Goal: Register for event/course

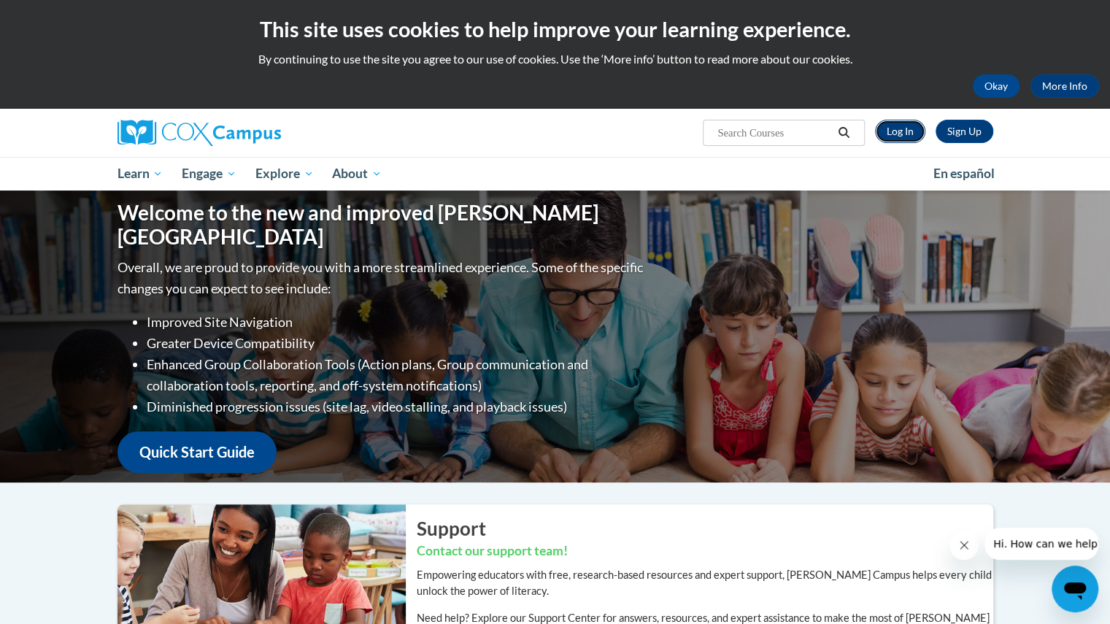
click at [898, 134] on link "Log In" at bounding box center [900, 131] width 50 height 23
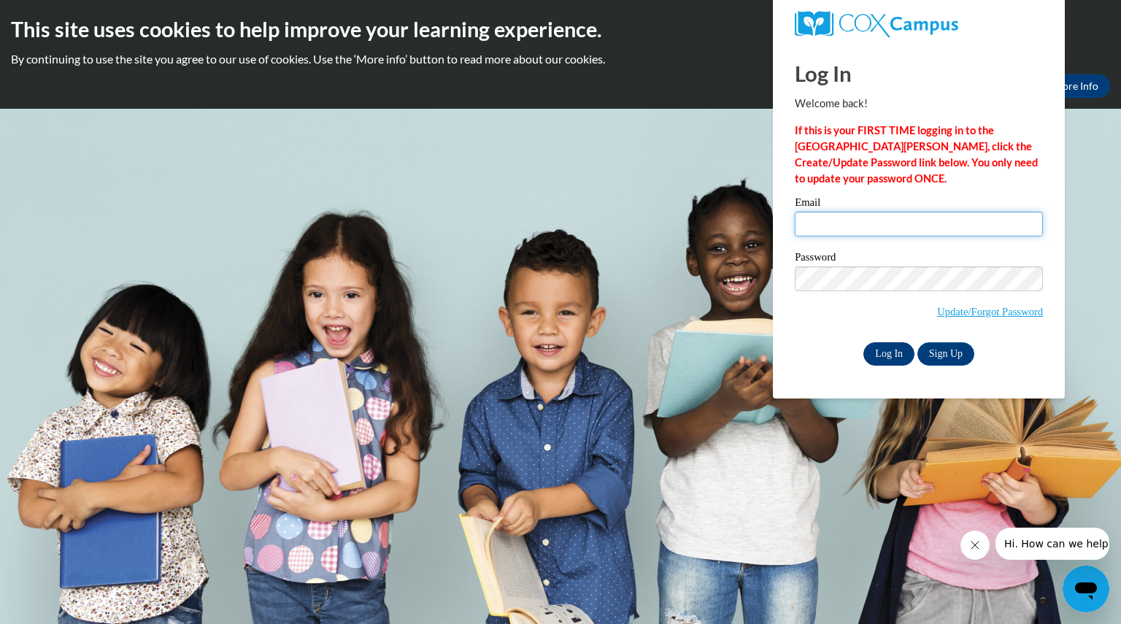
type input "fournessdaniel@aasd.k12.wi.us"
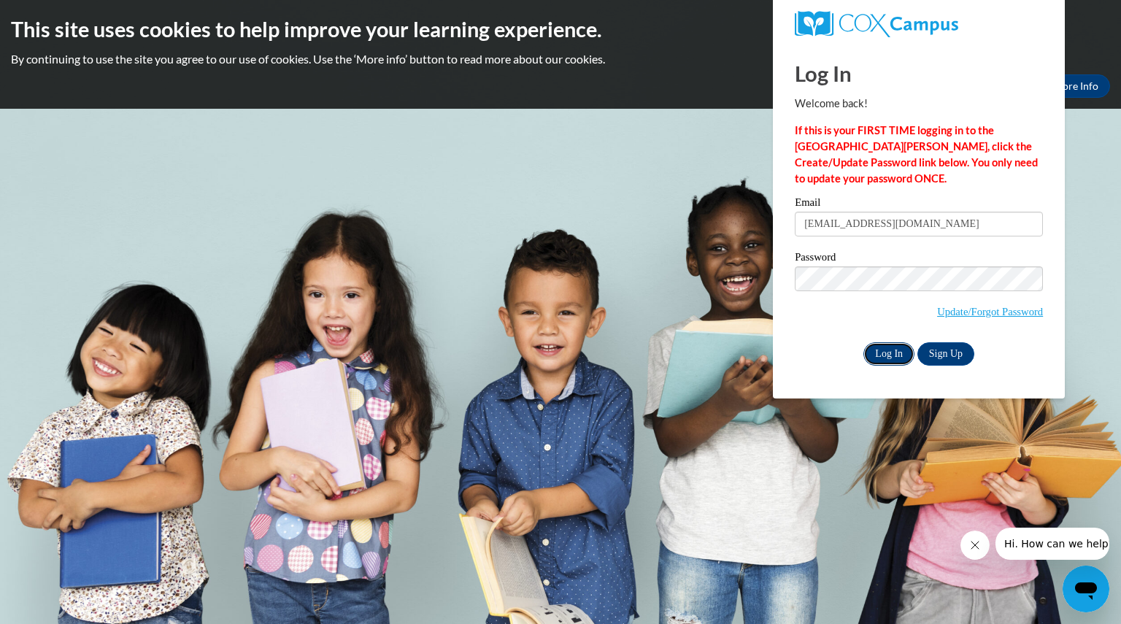
click at [893, 351] on input "Log In" at bounding box center [888, 353] width 51 height 23
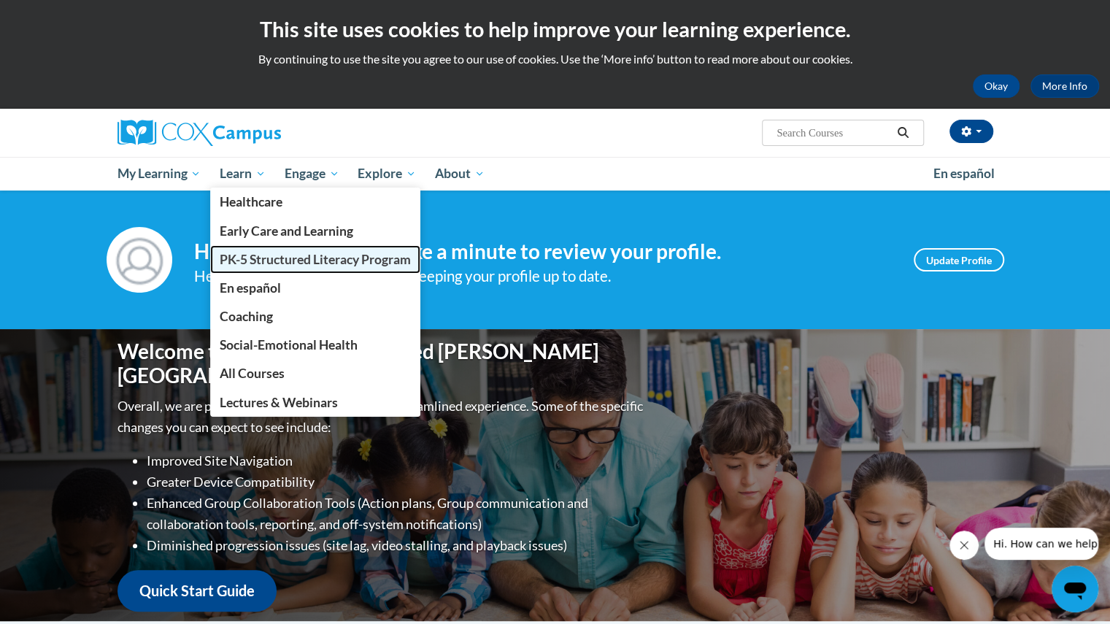
click at [243, 263] on span "PK-5 Structured Literacy Program" at bounding box center [315, 259] width 191 height 15
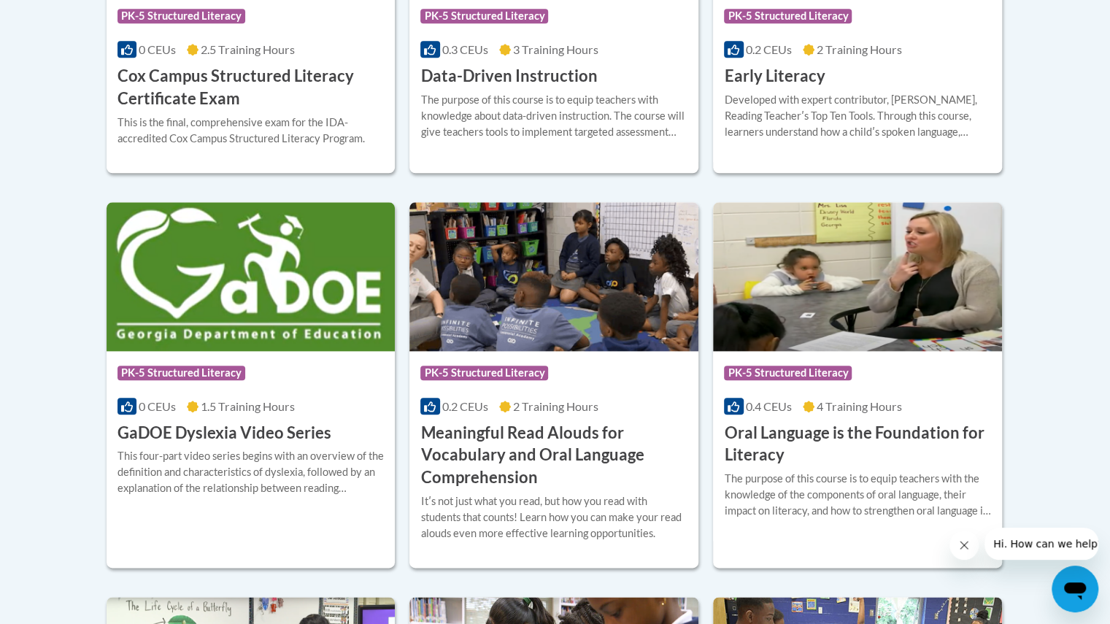
scroll to position [849, 0]
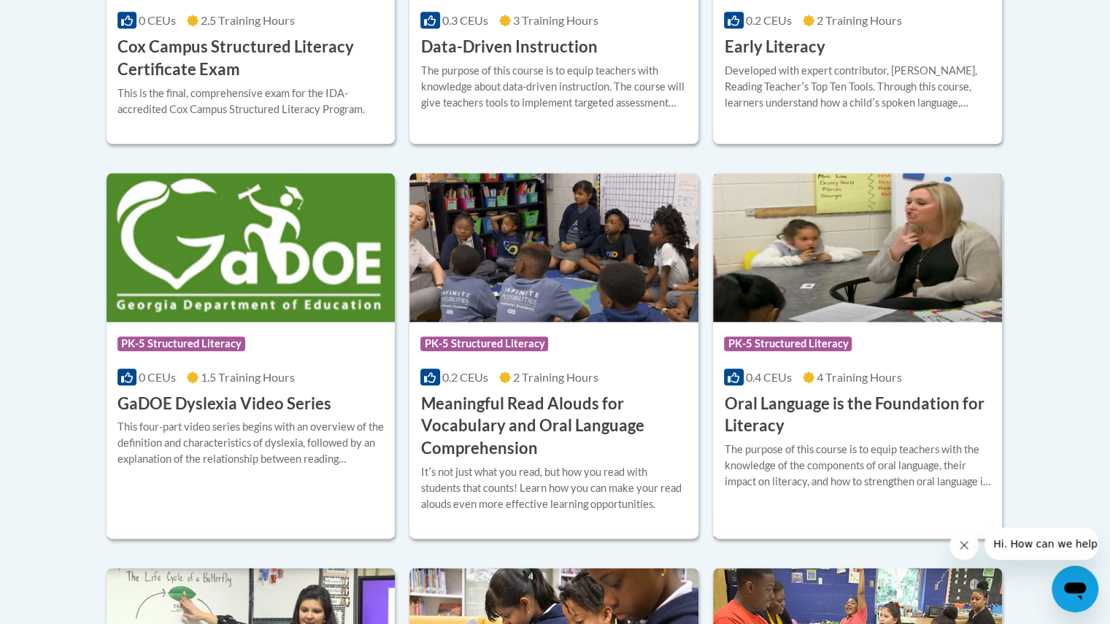
click at [765, 402] on h3 "Oral Language is the Foundation for Literacy" at bounding box center [857, 415] width 267 height 45
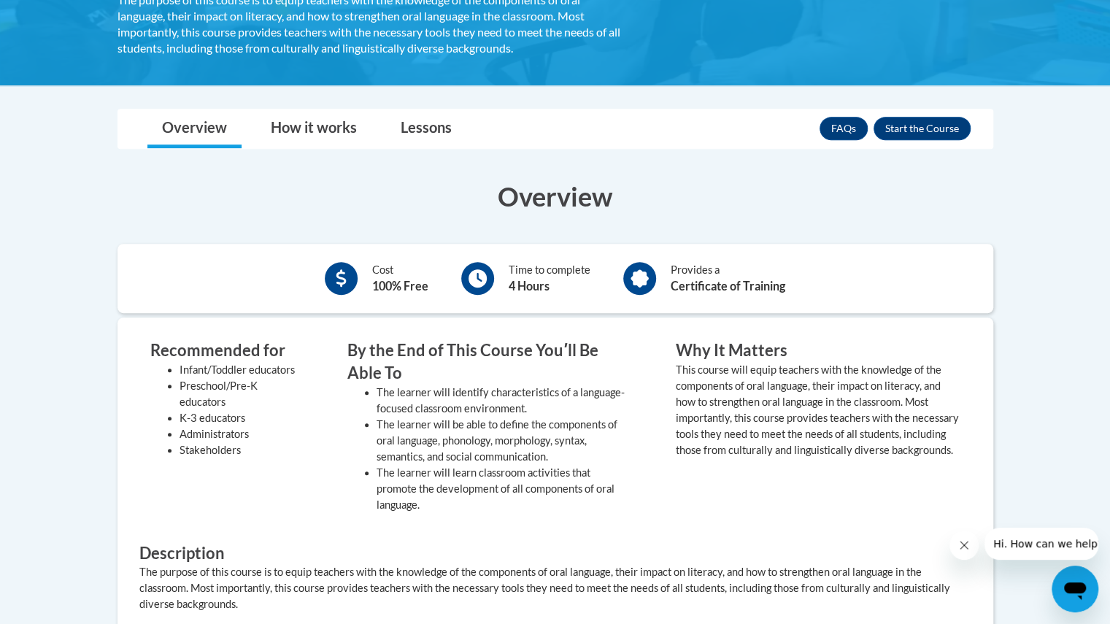
scroll to position [350, 0]
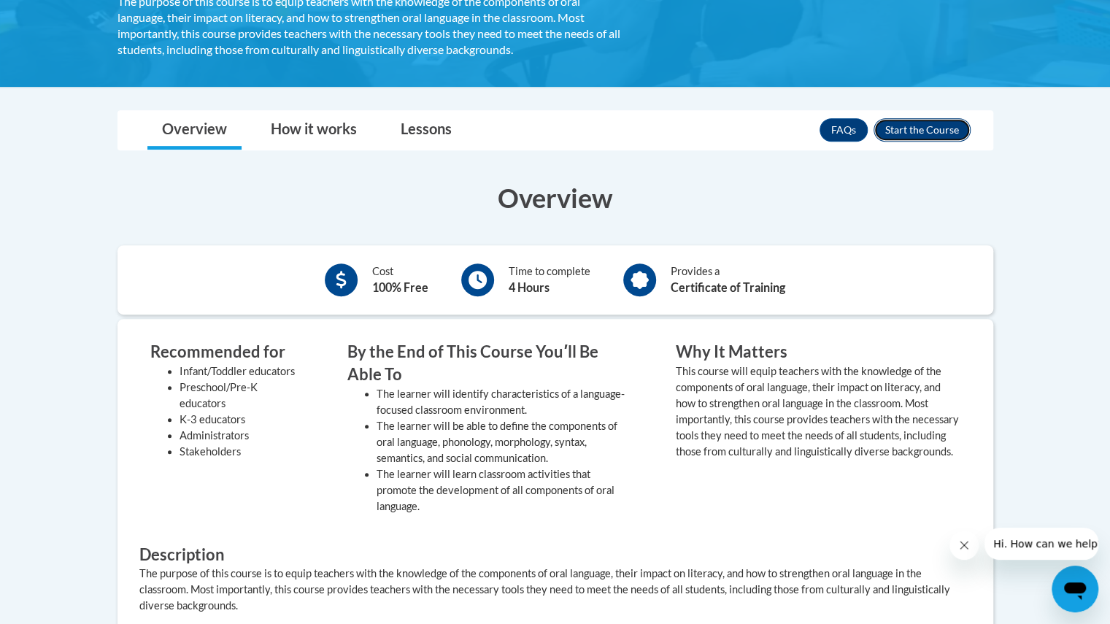
click at [928, 123] on button "Enroll" at bounding box center [922, 129] width 97 height 23
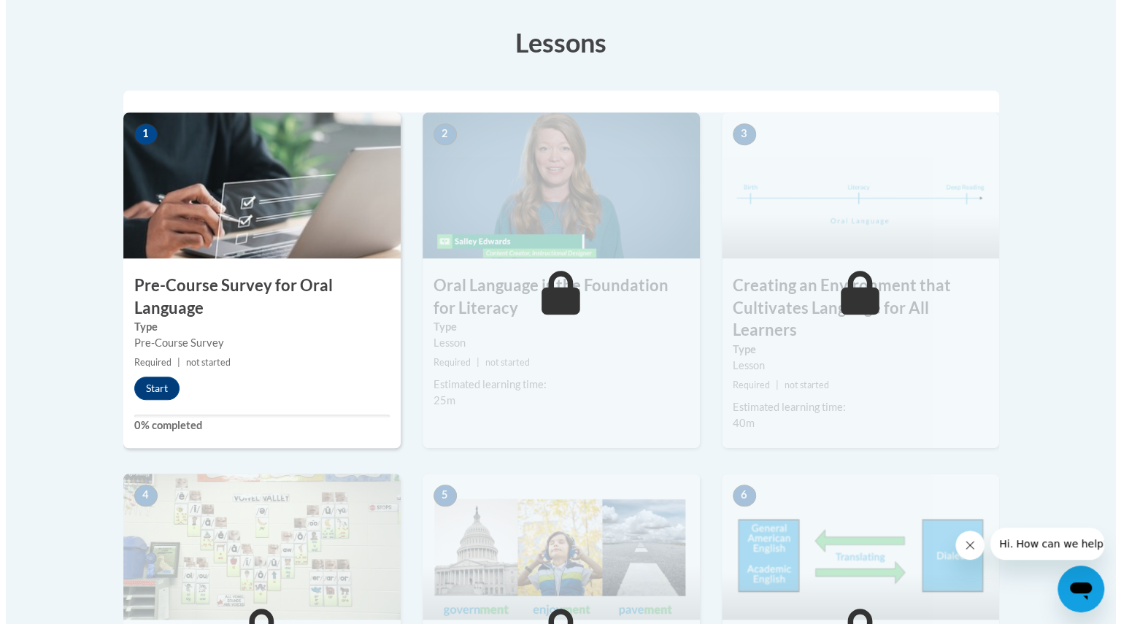
scroll to position [409, 0]
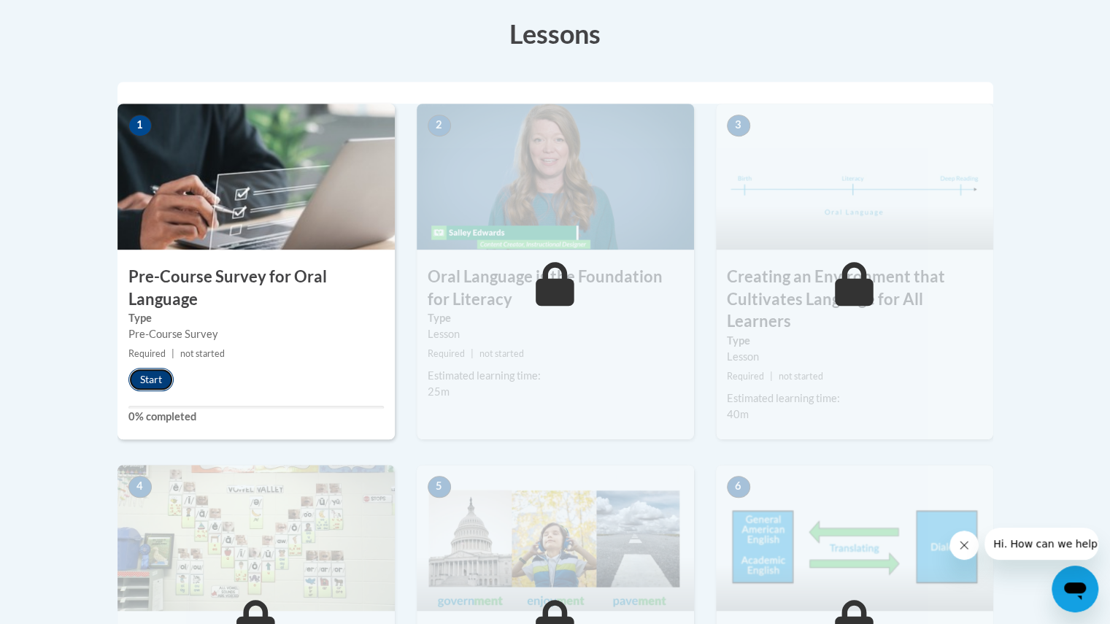
click at [150, 380] on button "Start" at bounding box center [150, 379] width 45 height 23
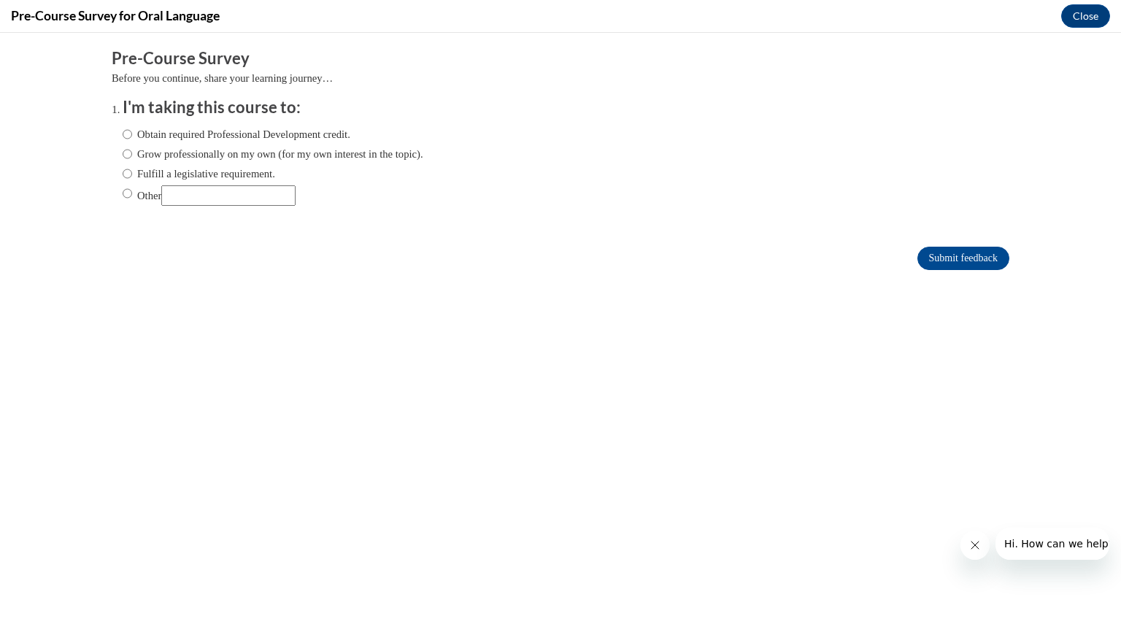
scroll to position [0, 0]
click at [112, 134] on ol "I'm taking this course to: Obtain required Professional Development credit. Gro…" at bounding box center [561, 162] width 898 height 132
click at [123, 134] on input "Obtain required Professional Development credit." at bounding box center [127, 134] width 9 height 16
radio input "true"
click at [918, 251] on input "Submit feedback" at bounding box center [963, 258] width 92 height 23
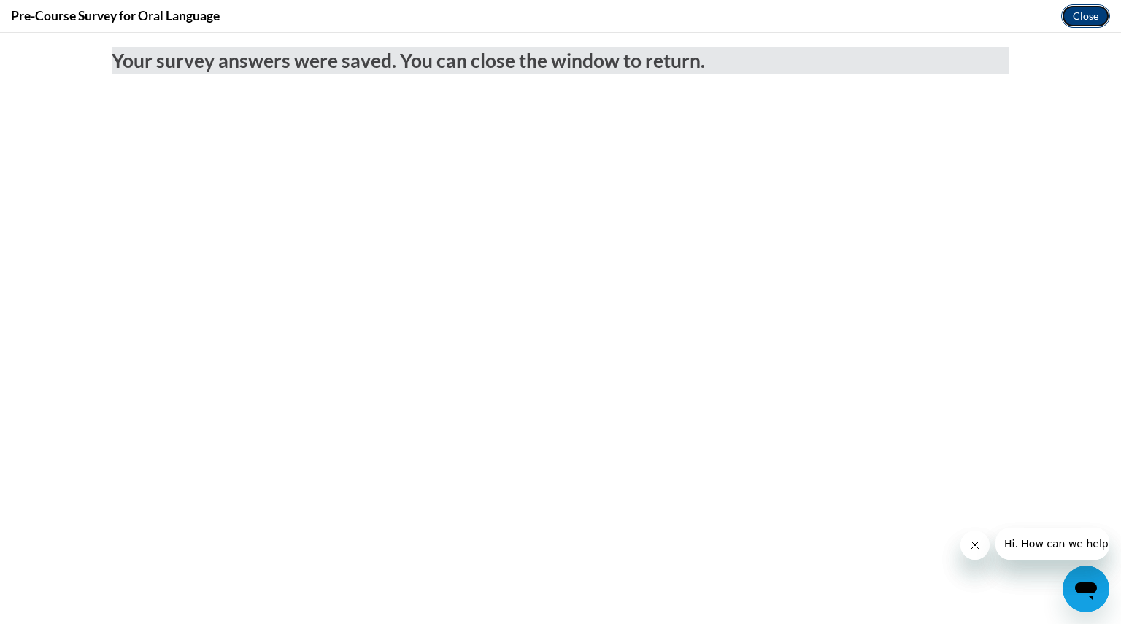
click at [1074, 23] on button "Close" at bounding box center [1085, 15] width 49 height 23
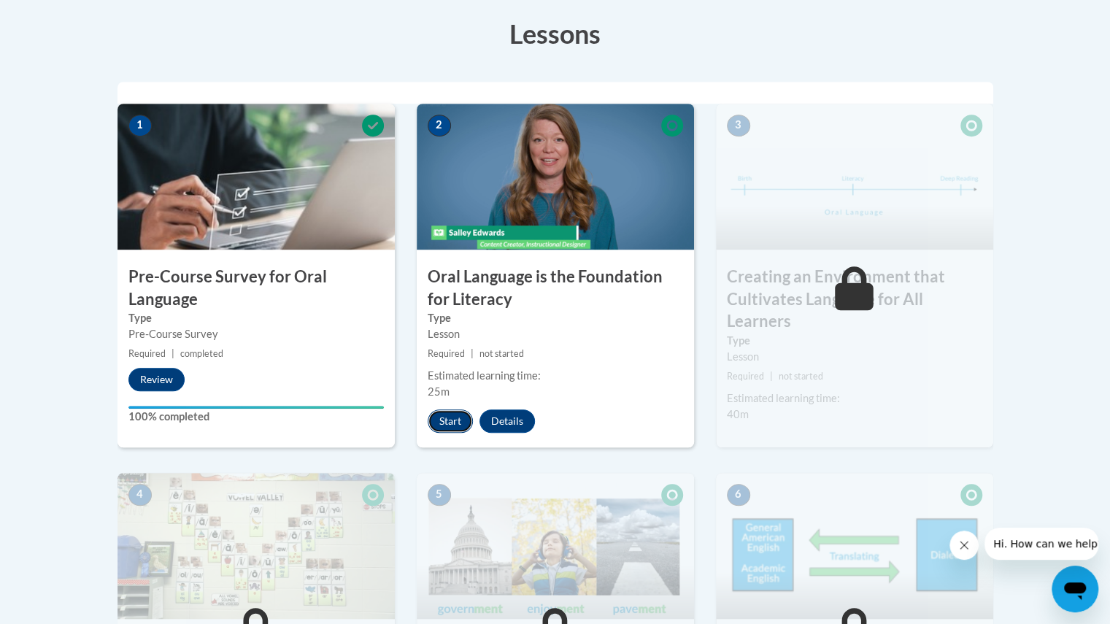
click at [444, 425] on button "Start" at bounding box center [450, 420] width 45 height 23
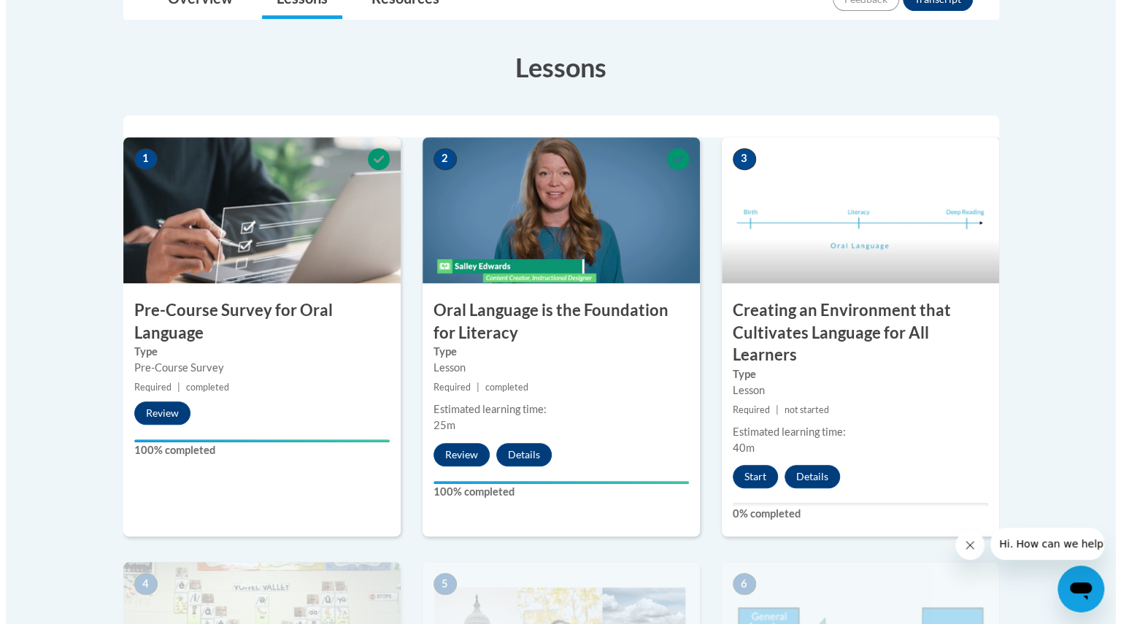
scroll to position [438, 0]
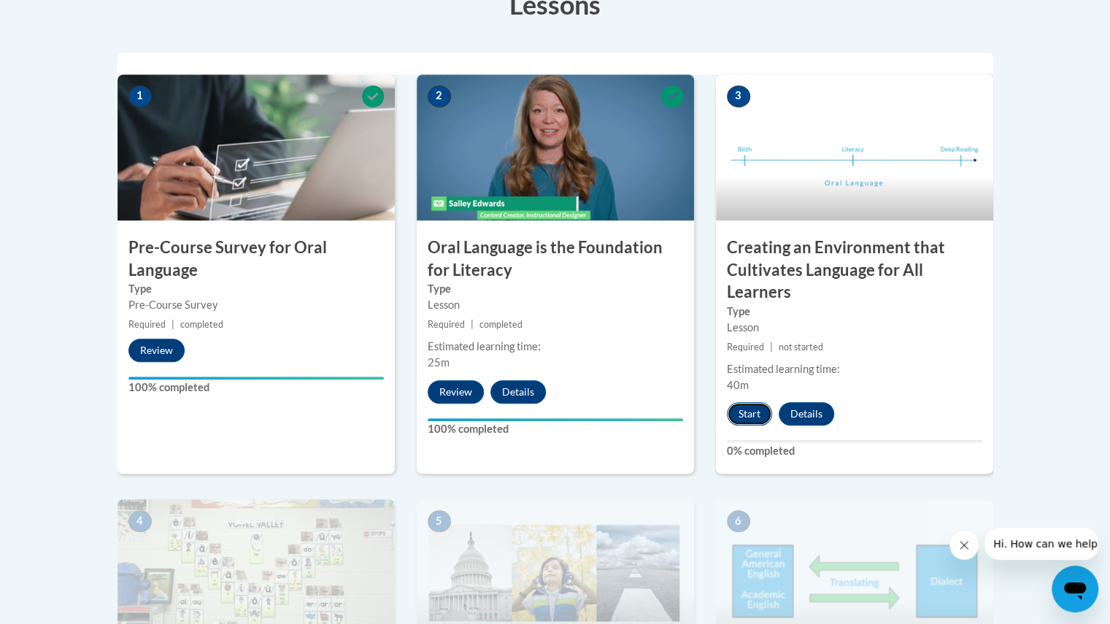
click at [753, 417] on button "Start" at bounding box center [749, 413] width 45 height 23
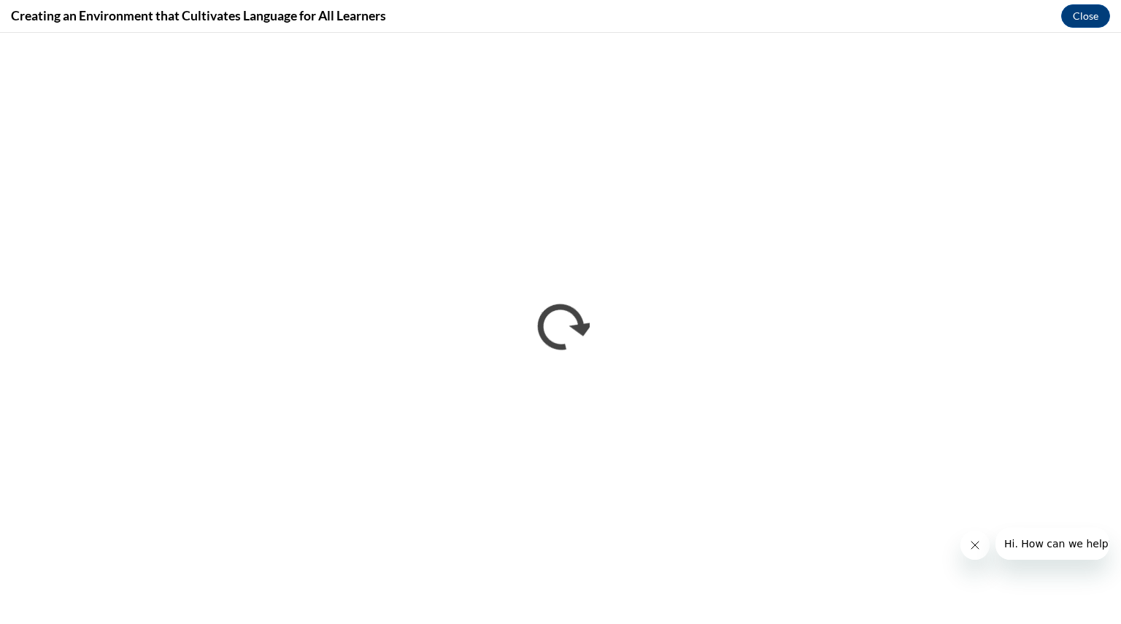
scroll to position [0, 0]
